Goal: Find specific page/section

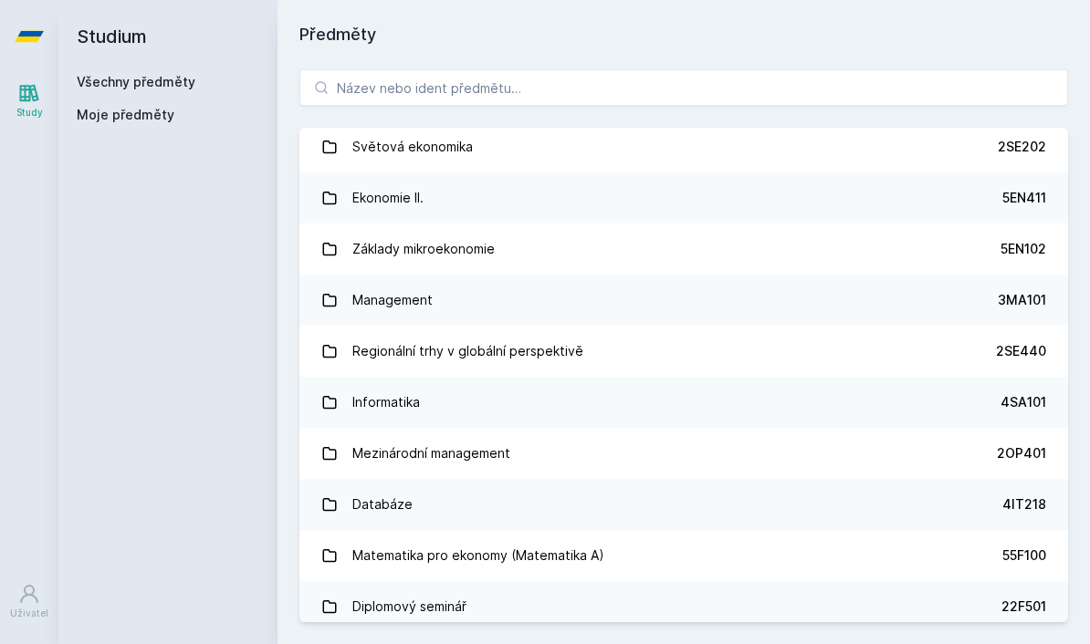
scroll to position [723, 0]
click at [734, 90] on input "search" at bounding box center [683, 87] width 769 height 37
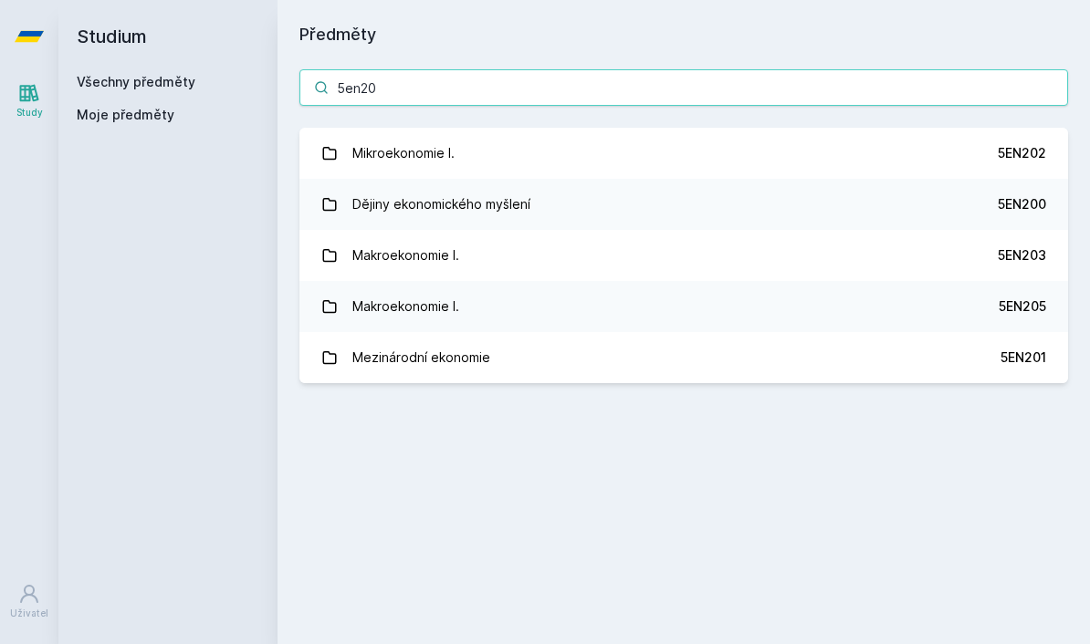
scroll to position [0, 0]
type input "5en20"
click at [1021, 150] on div "5EN202" at bounding box center [1022, 153] width 48 height 18
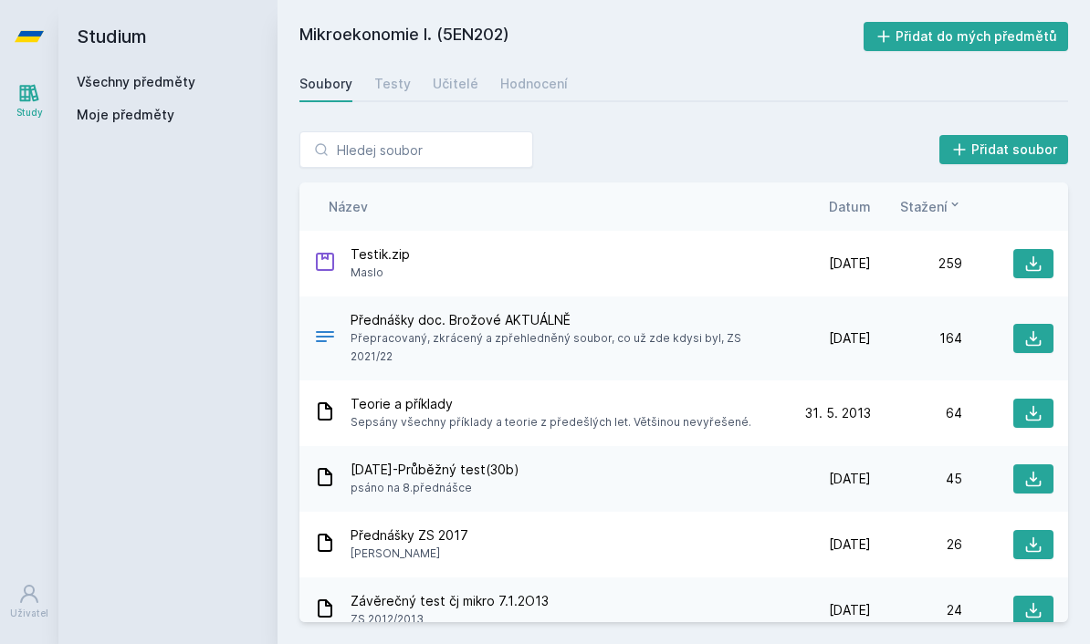
click at [401, 90] on div "Testy" at bounding box center [392, 84] width 37 height 18
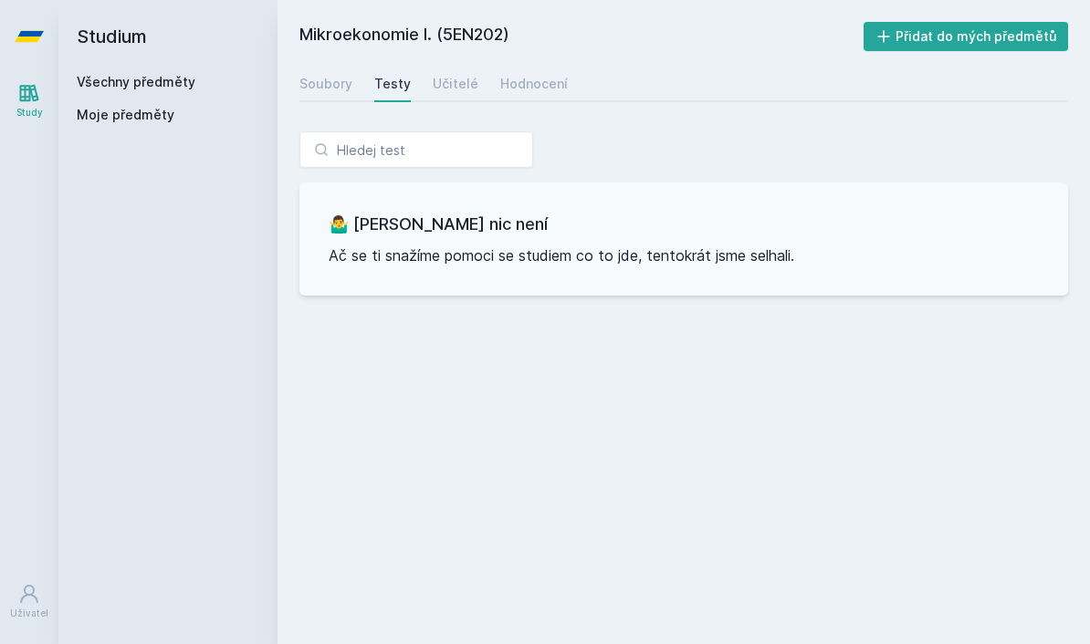
click at [333, 88] on div "Soubory" at bounding box center [325, 84] width 53 height 18
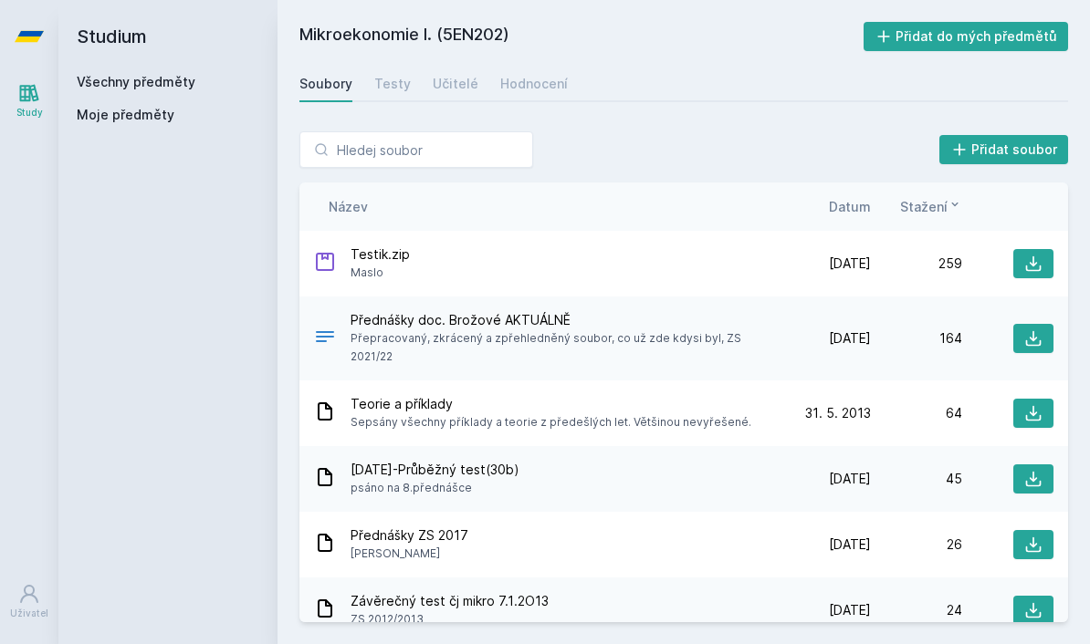
click at [964, 263] on div at bounding box center [1007, 263] width 91 height 29
click at [1036, 265] on icon at bounding box center [1033, 264] width 18 height 18
